Goal: Complete application form

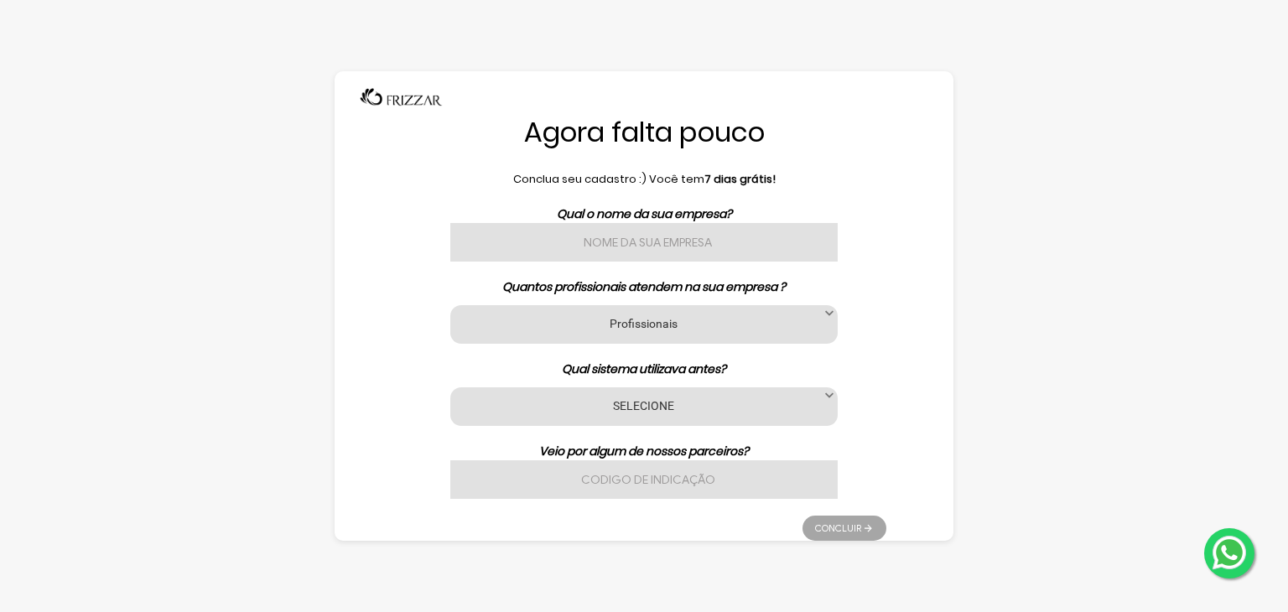
click at [622, 236] on input "text" at bounding box center [643, 242] width 387 height 39
click at [659, 322] on label "Profissionais" at bounding box center [643, 323] width 345 height 16
click at [892, 269] on div "Agora falta pouco Conclua seu cadastro :) Você tem 7 dias grátis! Qual o nome d…" at bounding box center [643, 305] width 619 height 469
click at [725, 414] on div "SELECIONE Nenhum App Barber Avec Beauty Date Barber Code Barbeiro Agenda Az Bel…" at bounding box center [643, 406] width 387 height 39
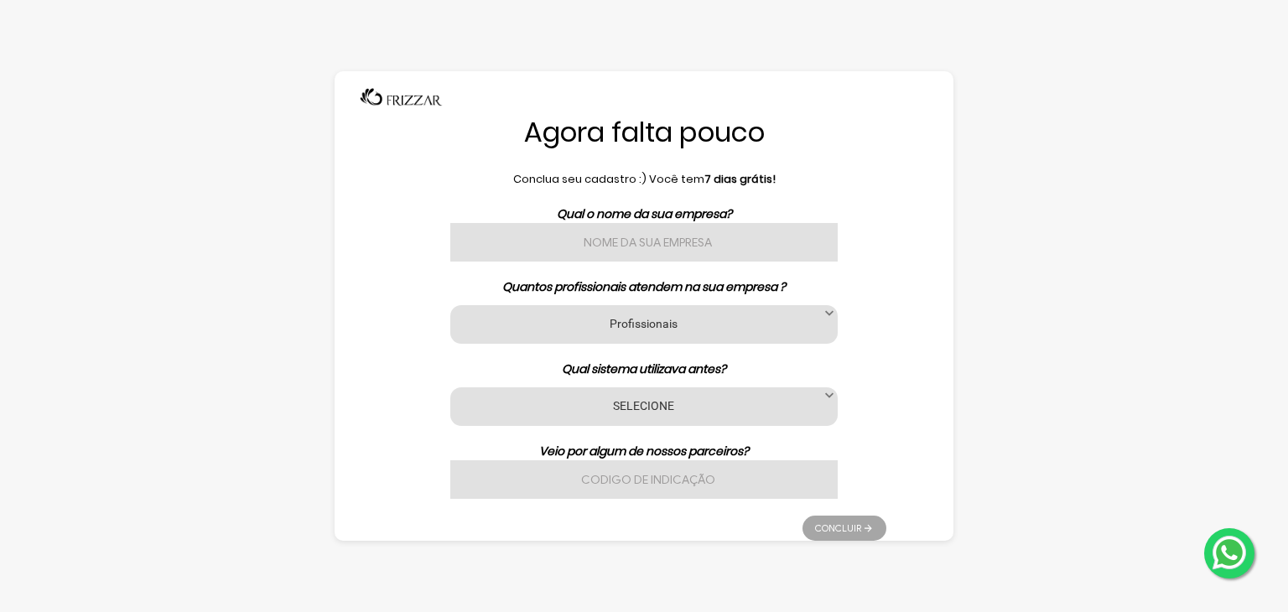
click at [779, 403] on label "SELECIONE" at bounding box center [643, 405] width 345 height 16
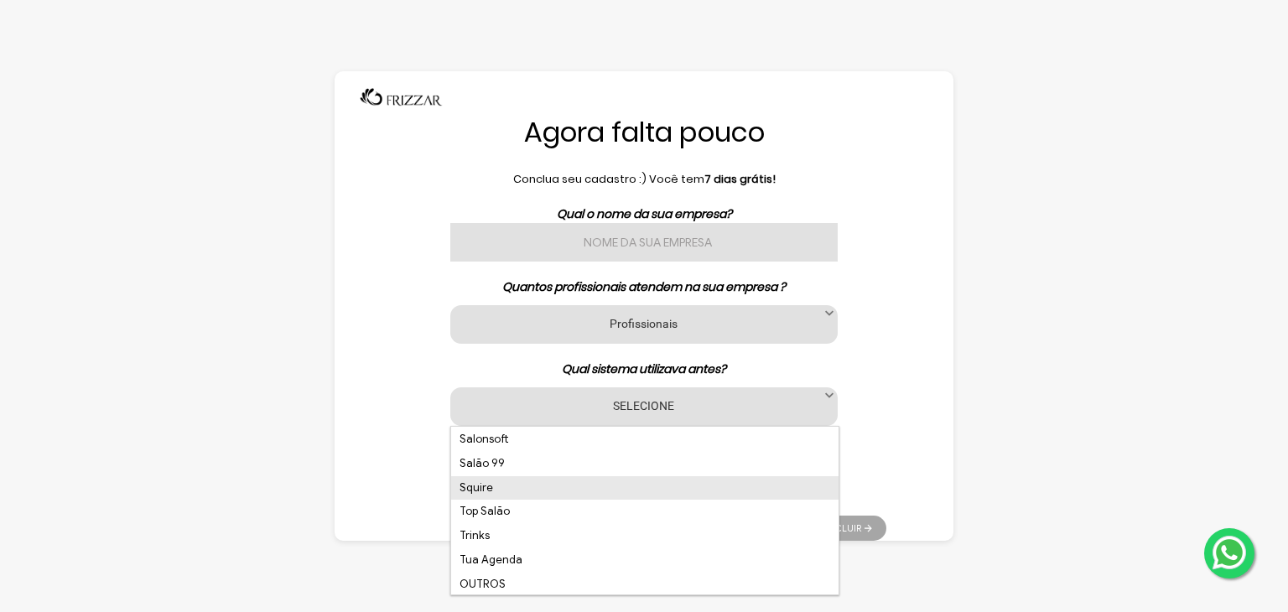
scroll to position [462, 0]
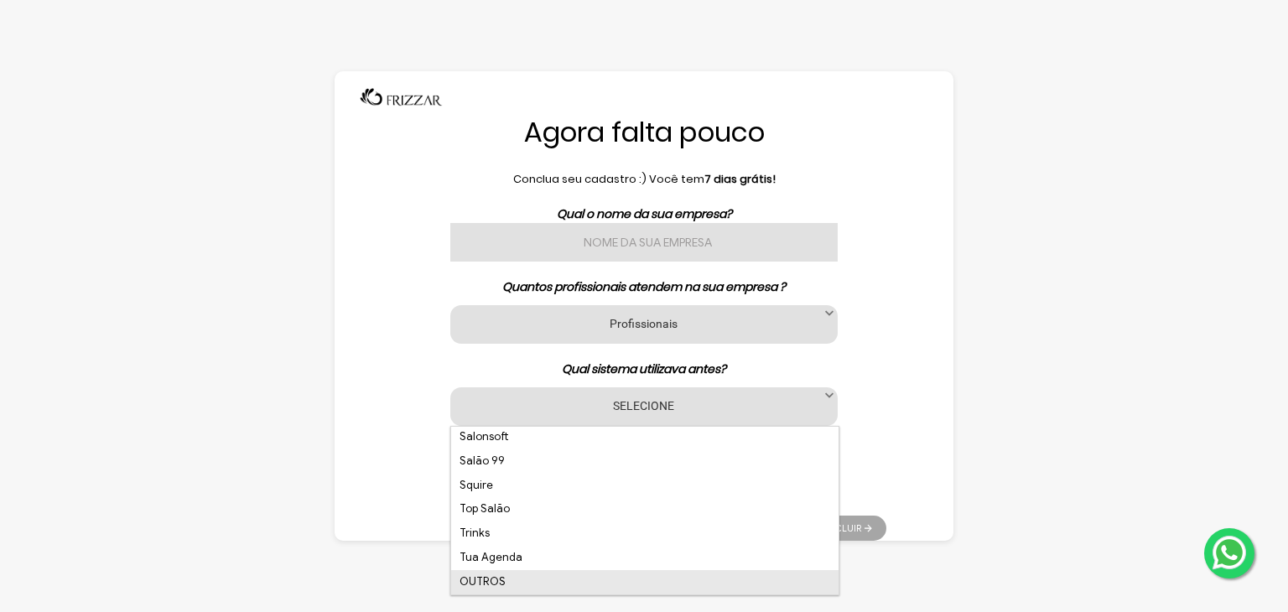
click at [560, 582] on li "OUTROS" at bounding box center [644, 582] width 387 height 24
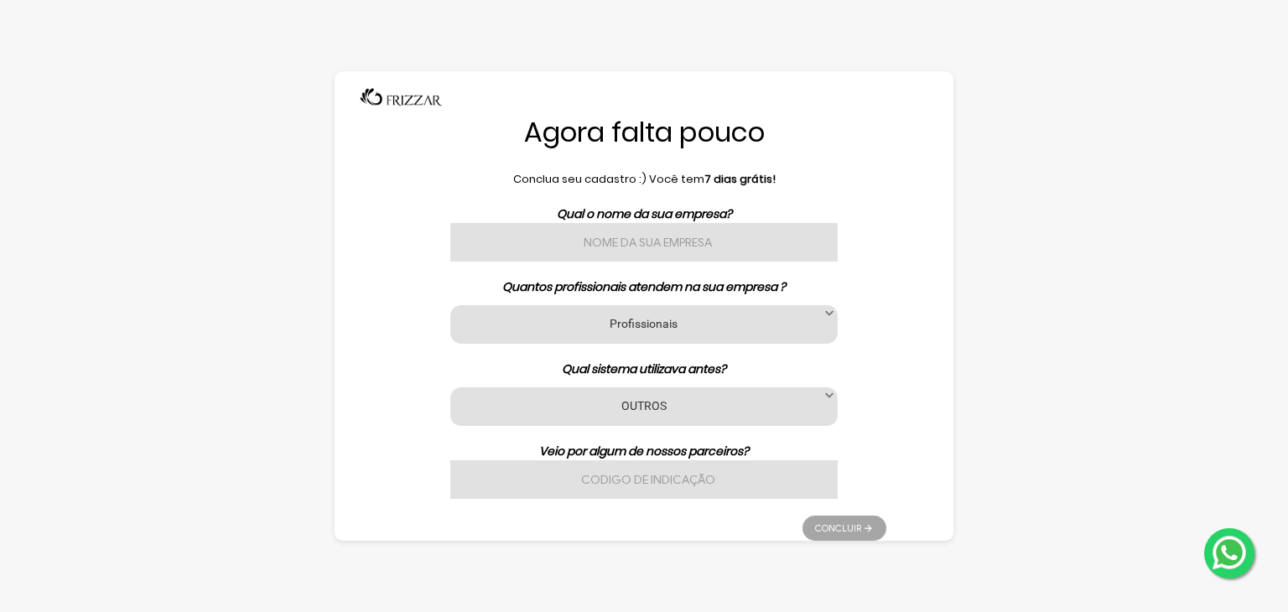
click at [656, 485] on input "text" at bounding box center [643, 479] width 387 height 39
click at [663, 326] on label "Profissionais" at bounding box center [643, 323] width 345 height 16
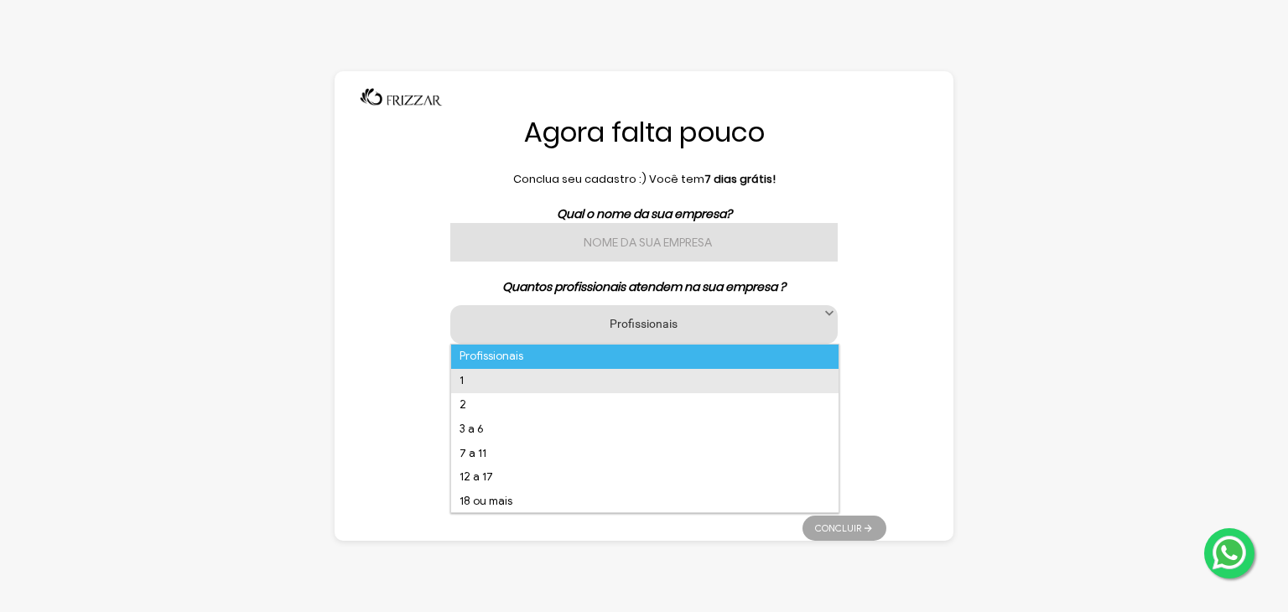
click at [562, 383] on li "1" at bounding box center [644, 381] width 387 height 24
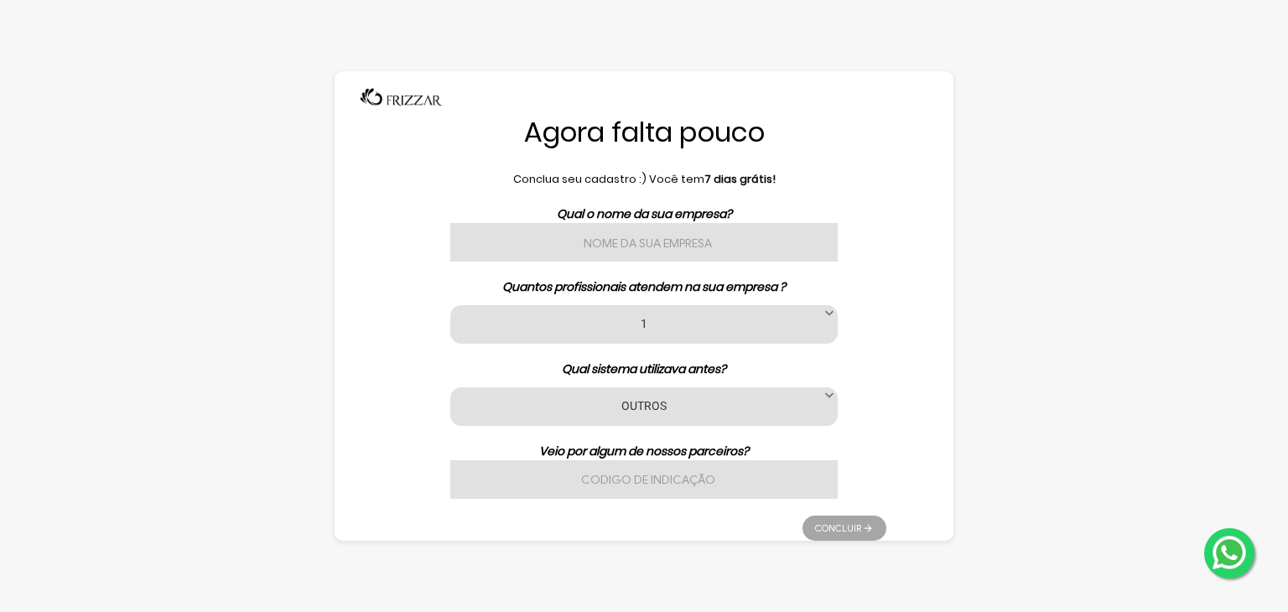
click at [685, 252] on input "text" at bounding box center [643, 242] width 387 height 39
type input "insigne teste"
click at [861, 522] on link "Concluir" at bounding box center [844, 528] width 84 height 25
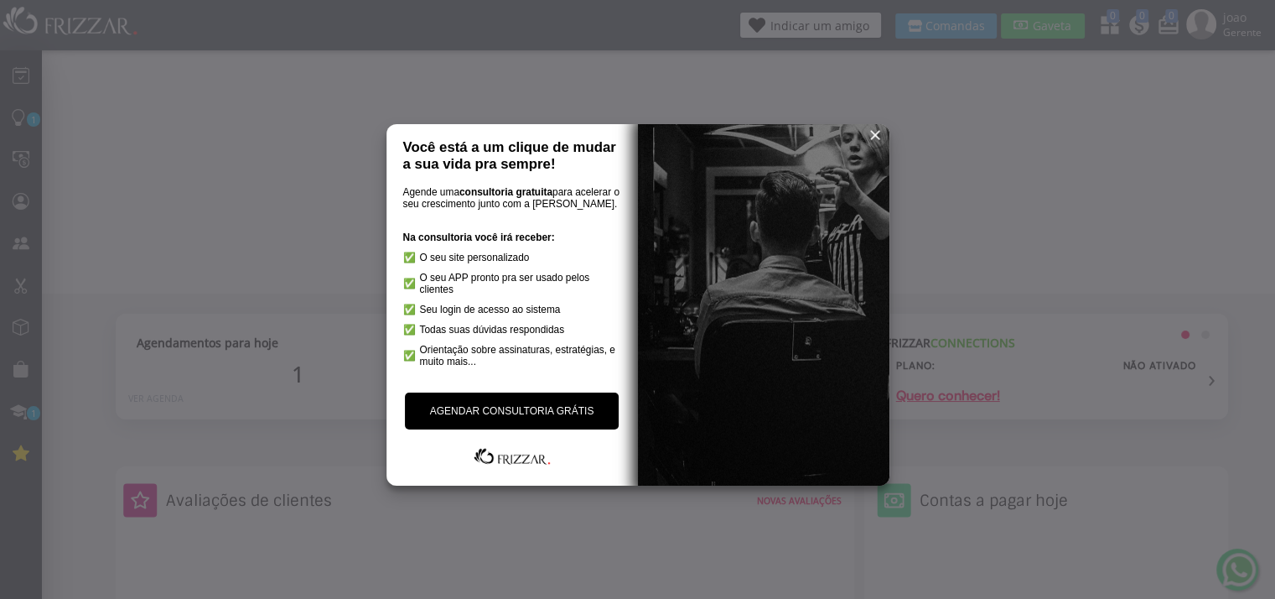
click at [873, 134] on span "reset" at bounding box center [875, 135] width 17 height 17
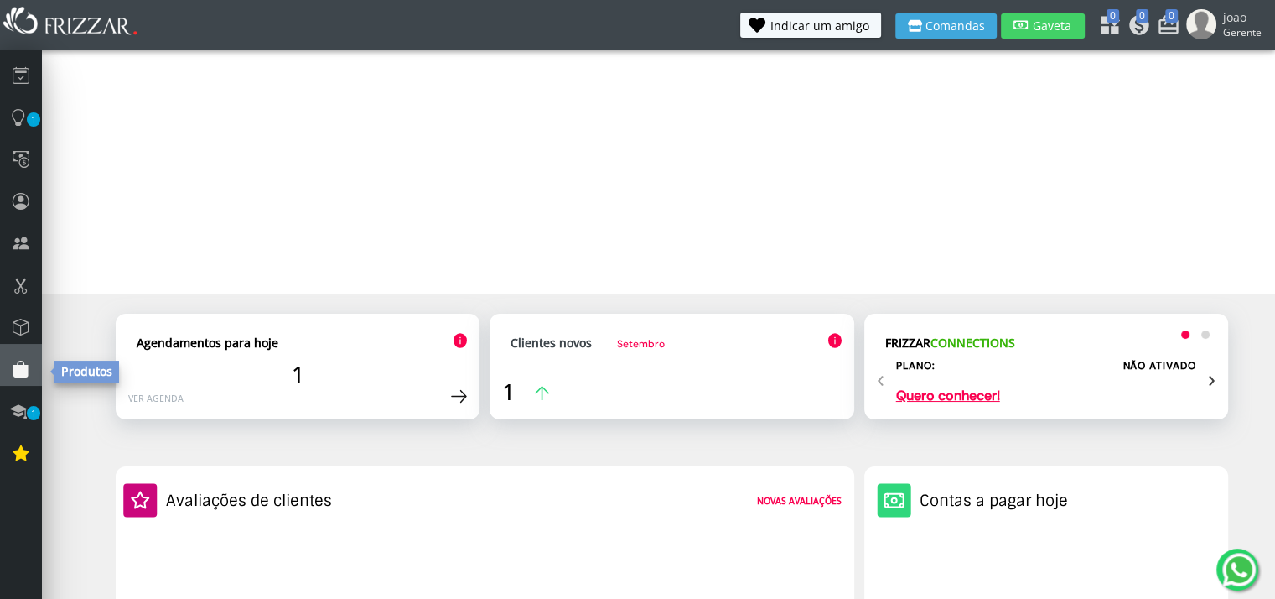
click at [25, 366] on icon at bounding box center [21, 368] width 17 height 23
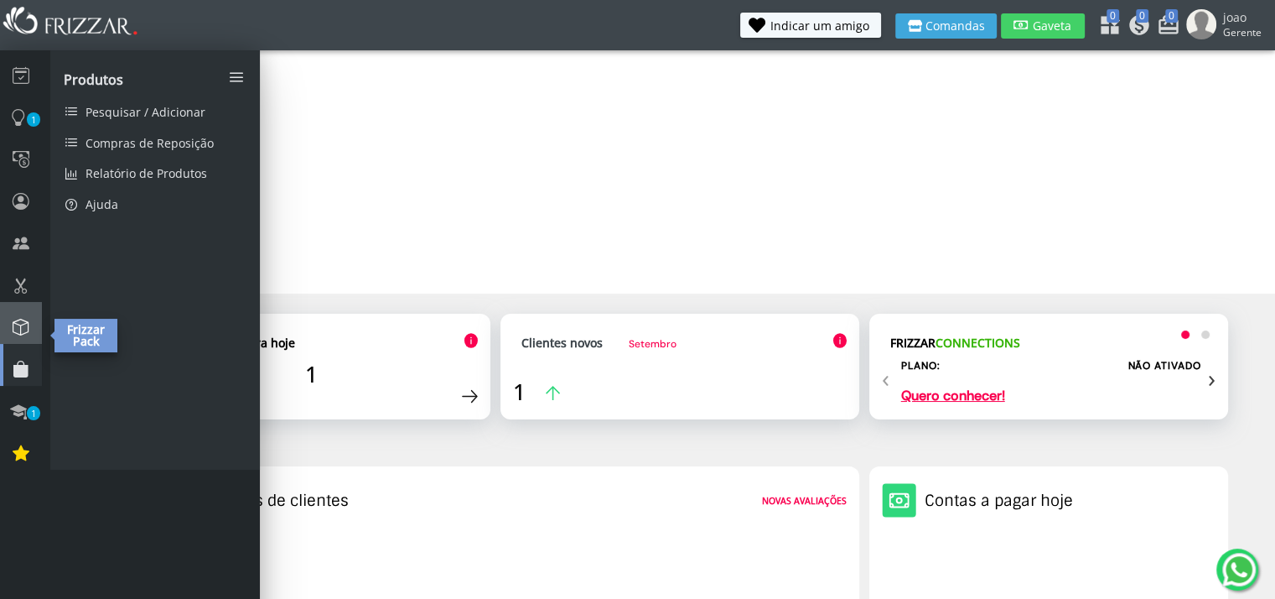
click at [25, 327] on icon at bounding box center [21, 326] width 17 height 23
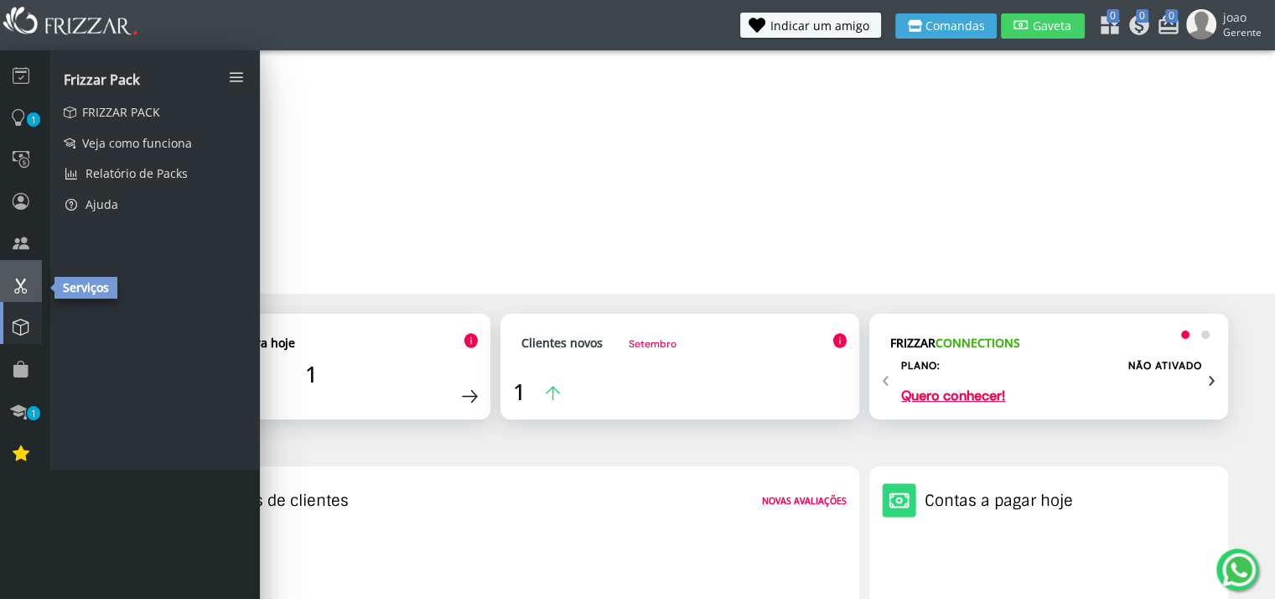
click at [25, 286] on icon at bounding box center [21, 284] width 17 height 23
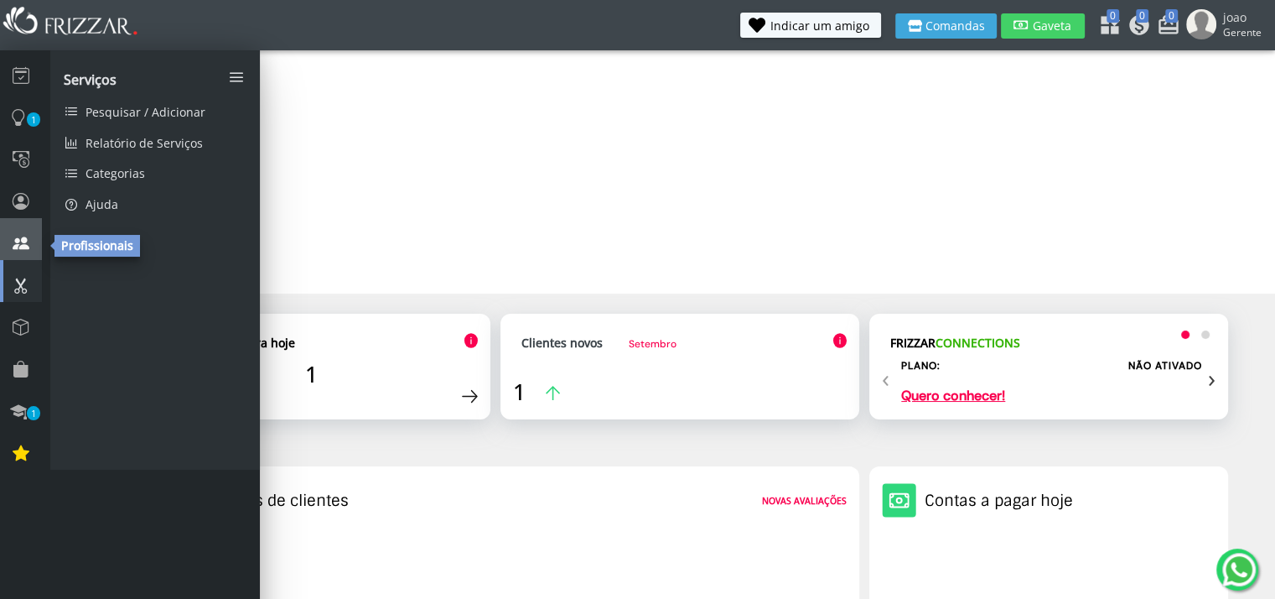
click at [25, 250] on icon at bounding box center [21, 242] width 17 height 23
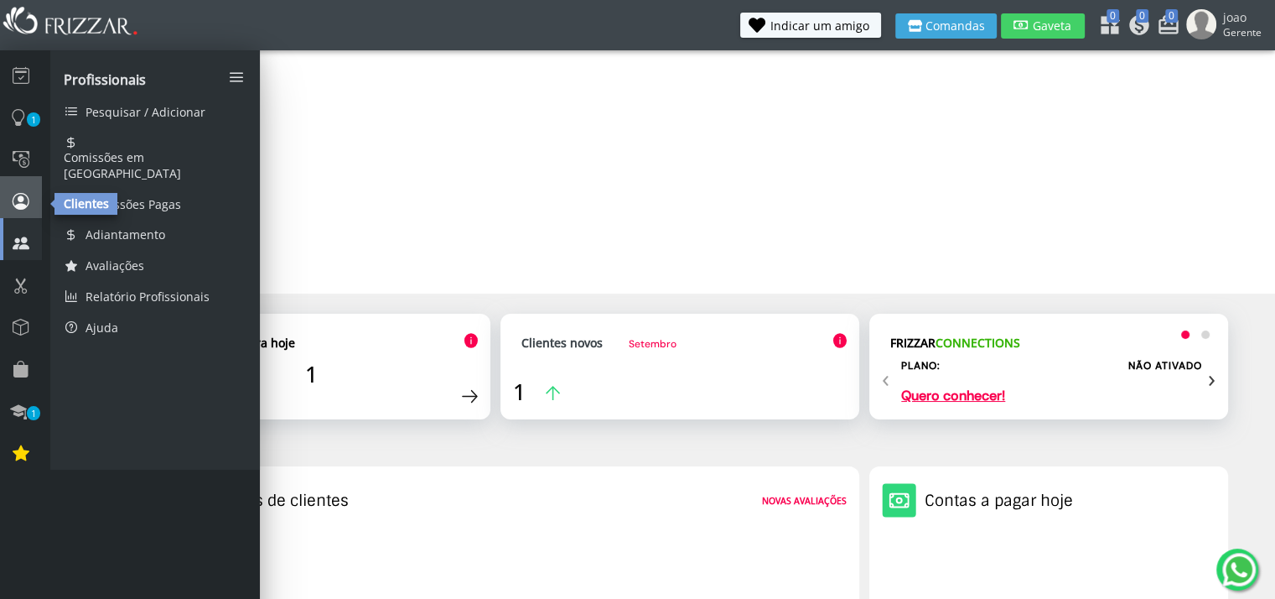
click at [25, 209] on icon at bounding box center [21, 200] width 17 height 23
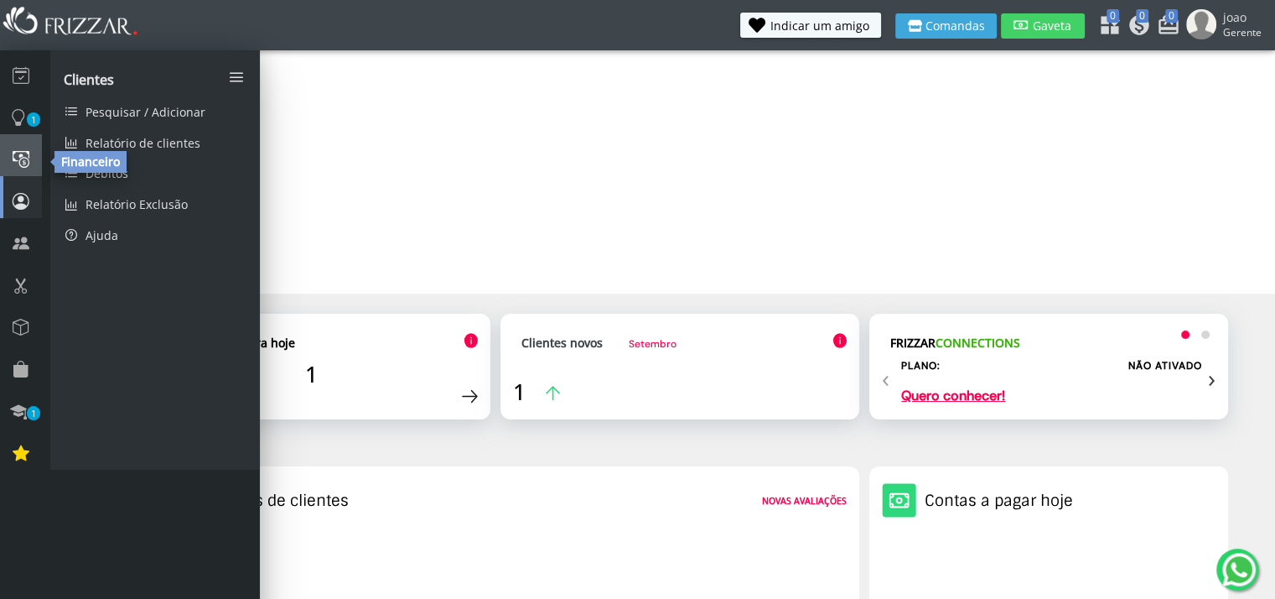
click at [37, 155] on link at bounding box center [21, 155] width 42 height 42
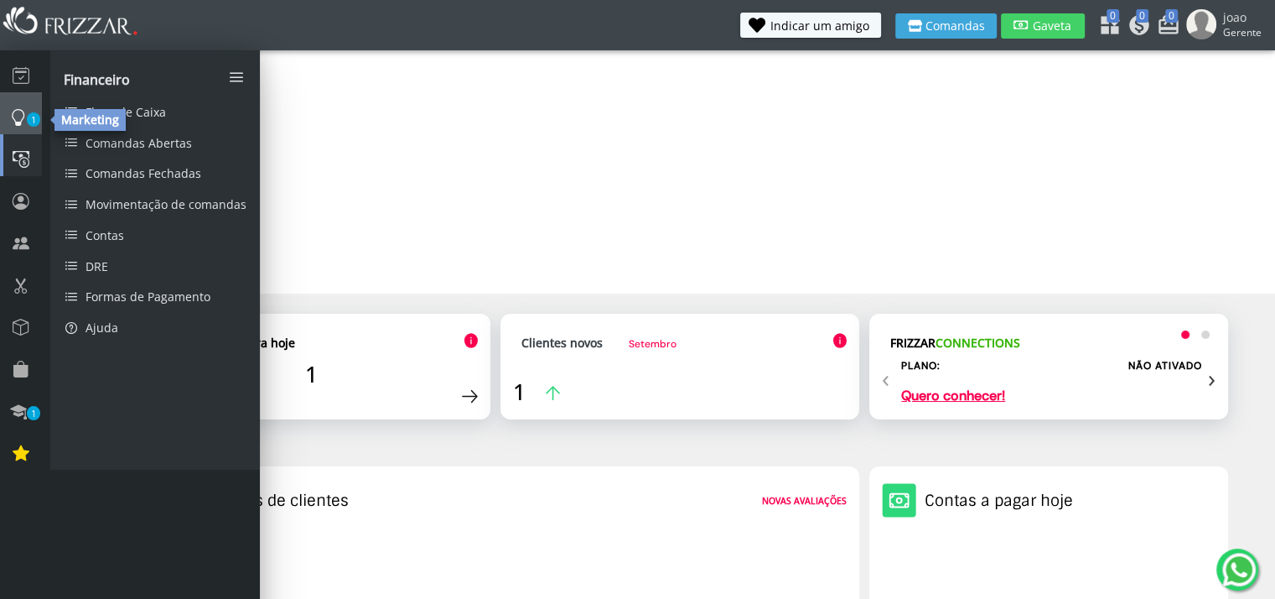
click at [28, 113] on link "1" at bounding box center [21, 113] width 42 height 42
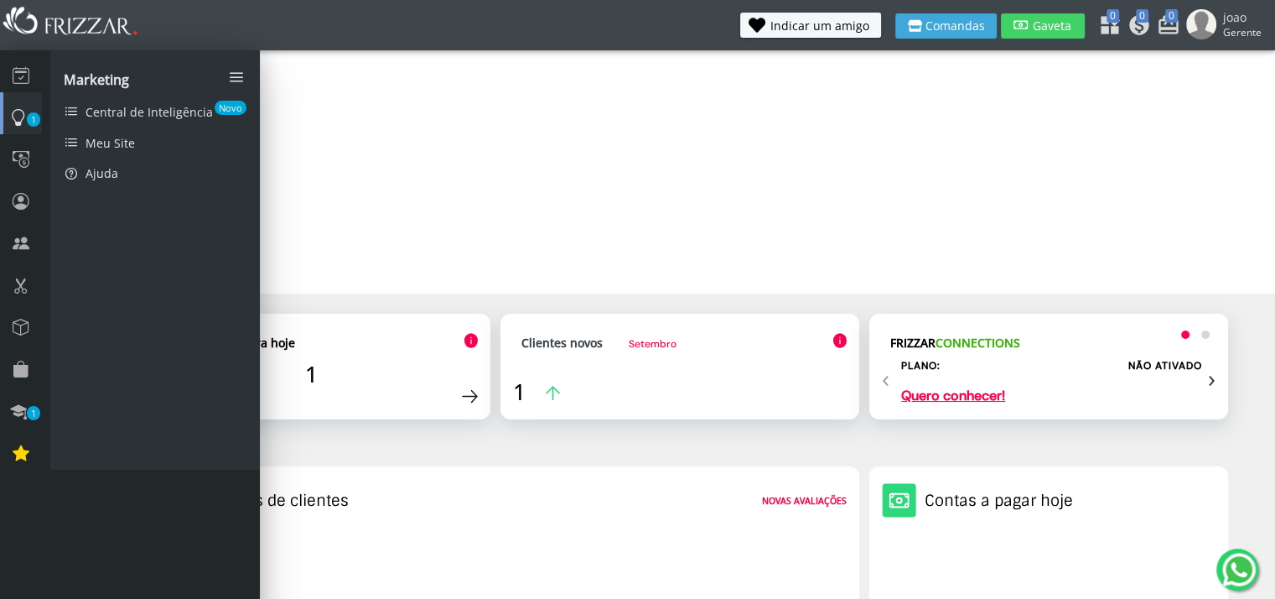
click at [451, 453] on div "Agendamentos para hoje 1 Ver agenda Clientes novos [DATE] Clientes ativos 1 Cli…" at bounding box center [680, 385] width 1096 height 143
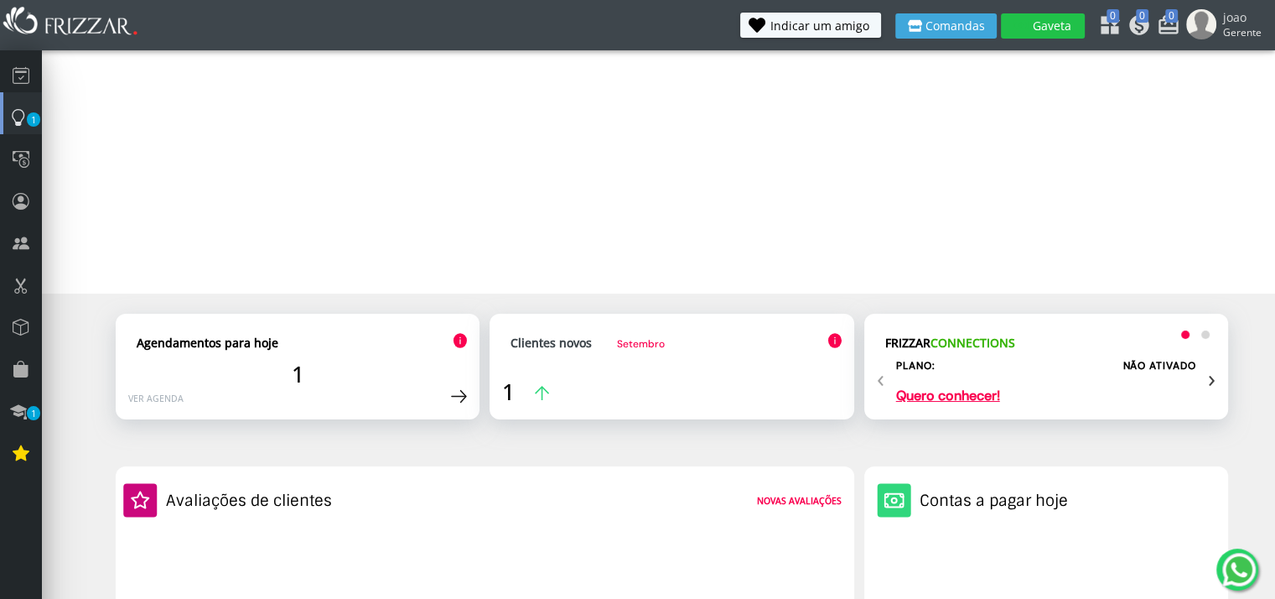
click at [1025, 29] on icon "submit" at bounding box center [1020, 25] width 15 height 9
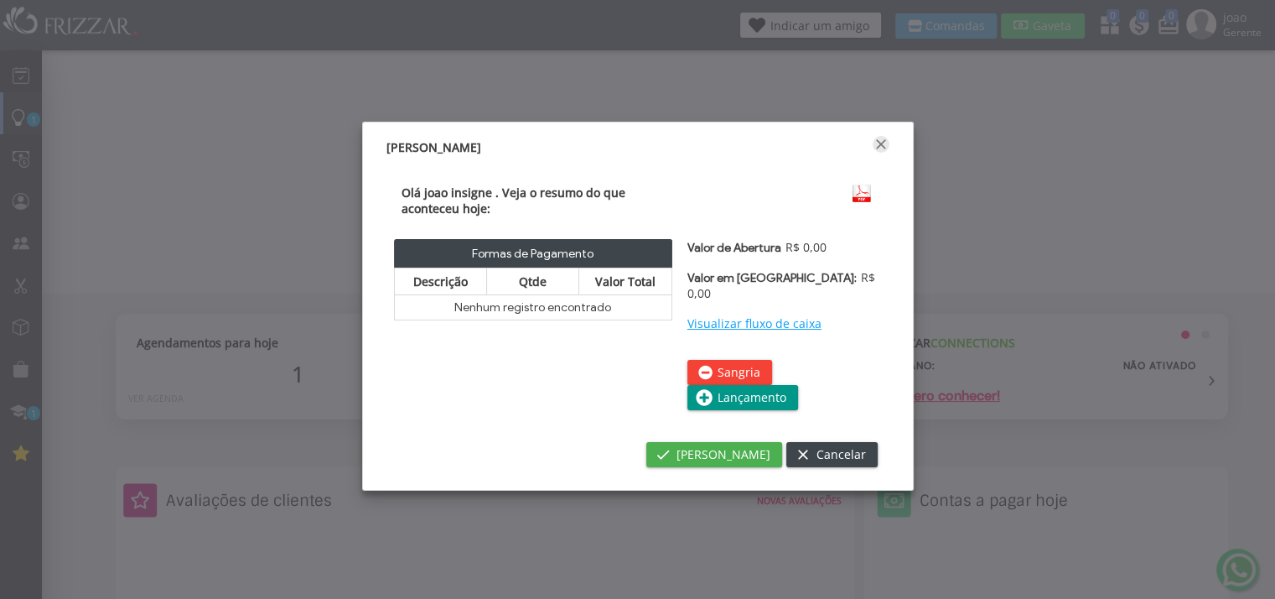
click at [884, 141] on span "Fechar" at bounding box center [881, 144] width 17 height 17
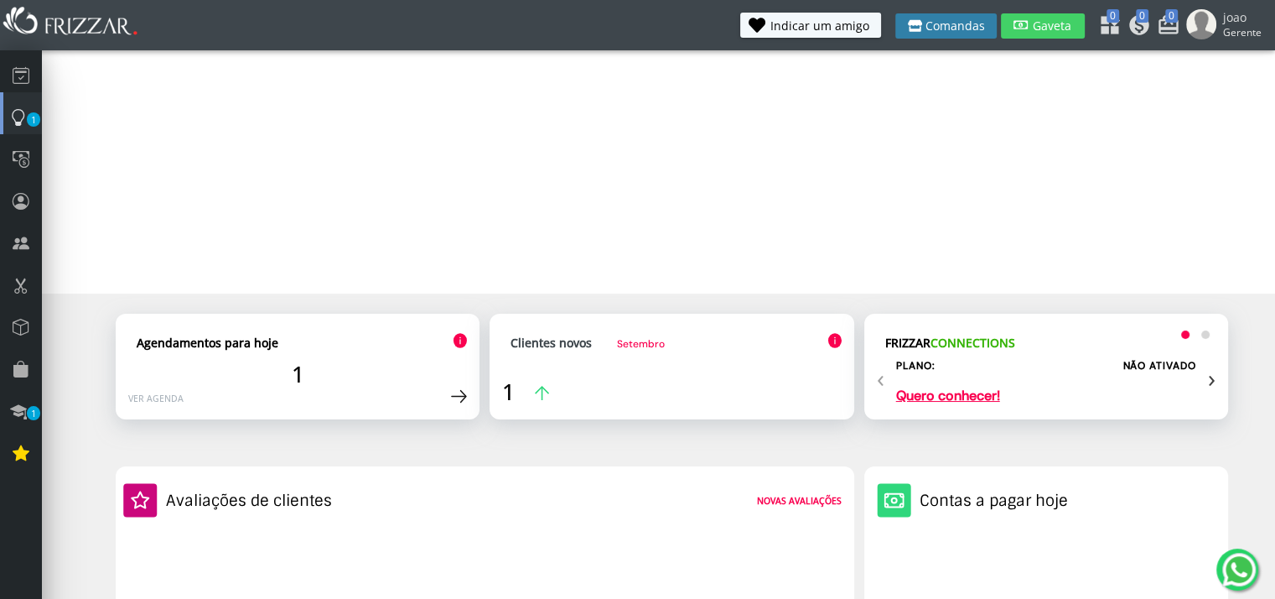
click at [964, 37] on button "Comandas" at bounding box center [945, 25] width 101 height 25
